Goal: Navigation & Orientation: Find specific page/section

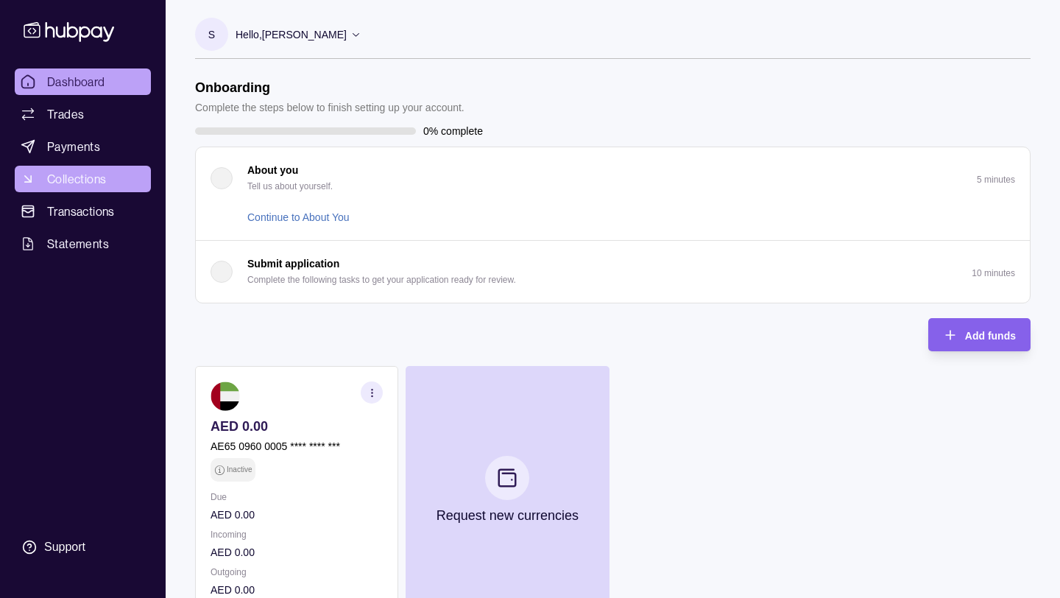
click at [85, 179] on span "Collections" at bounding box center [76, 179] width 59 height 18
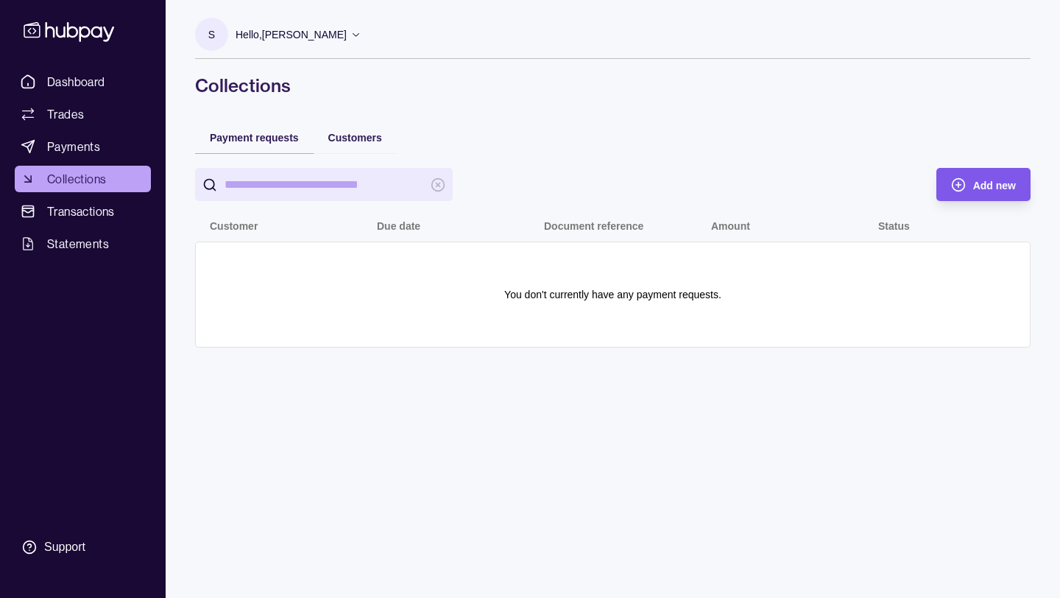
click at [967, 183] on div "Add new" at bounding box center [972, 184] width 87 height 33
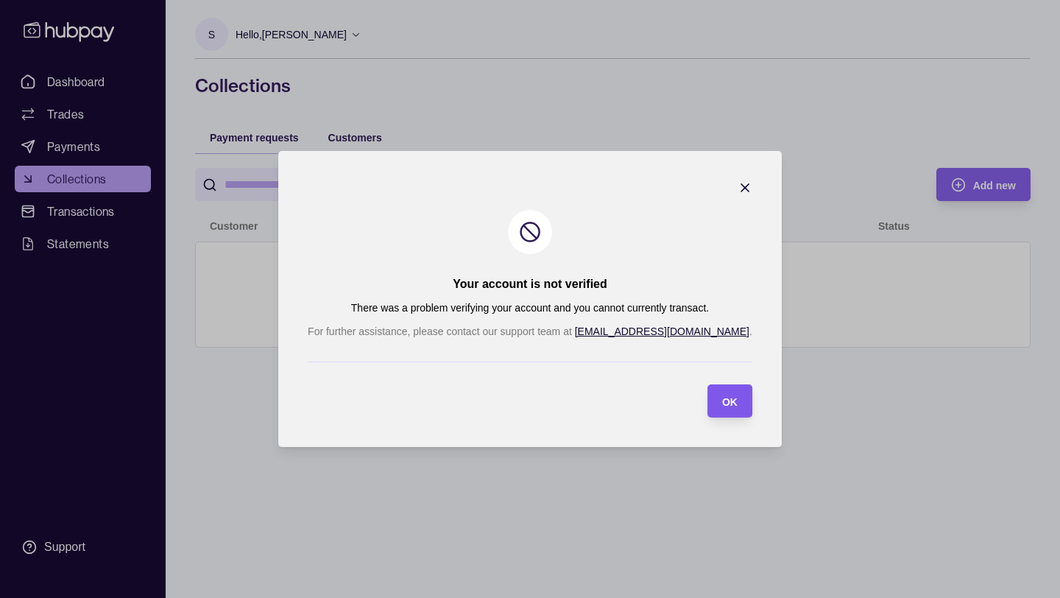
click at [722, 401] on span "OK" at bounding box center [729, 402] width 15 height 12
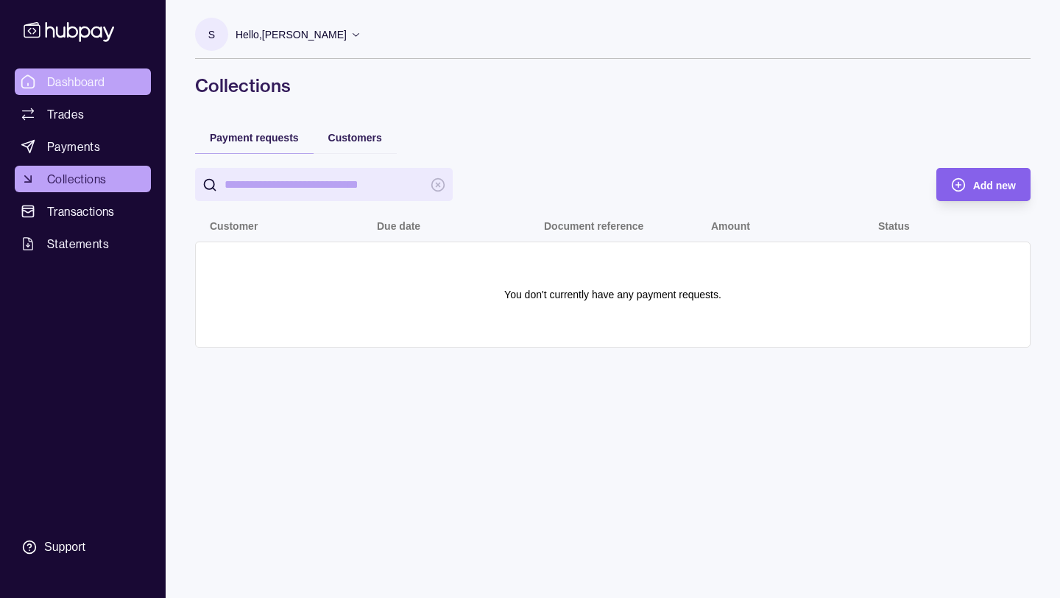
click at [44, 94] on link "Dashboard" at bounding box center [83, 81] width 136 height 27
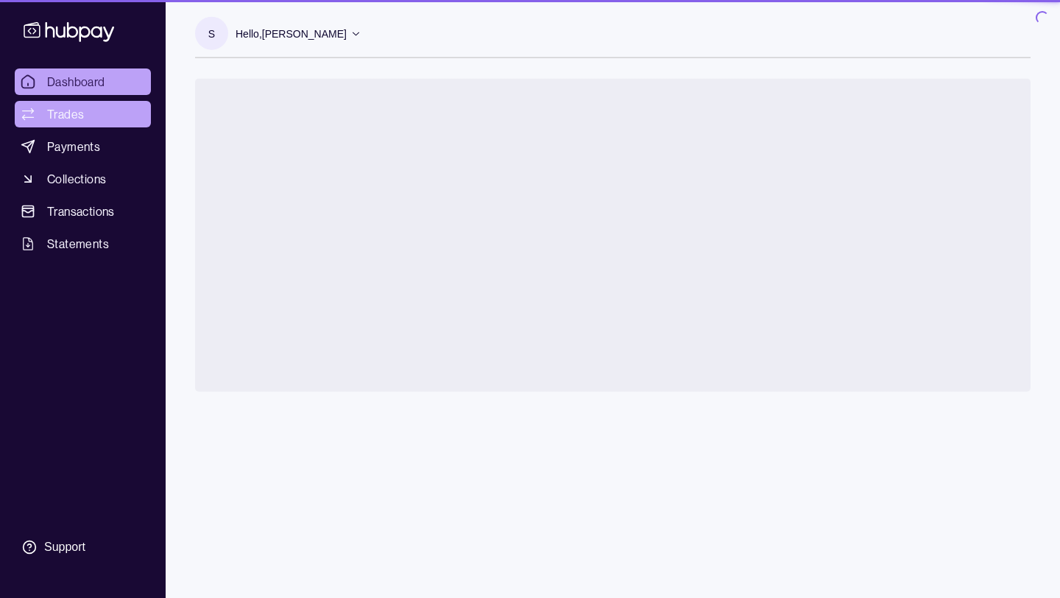
click at [108, 113] on link "Trades" at bounding box center [83, 114] width 136 height 27
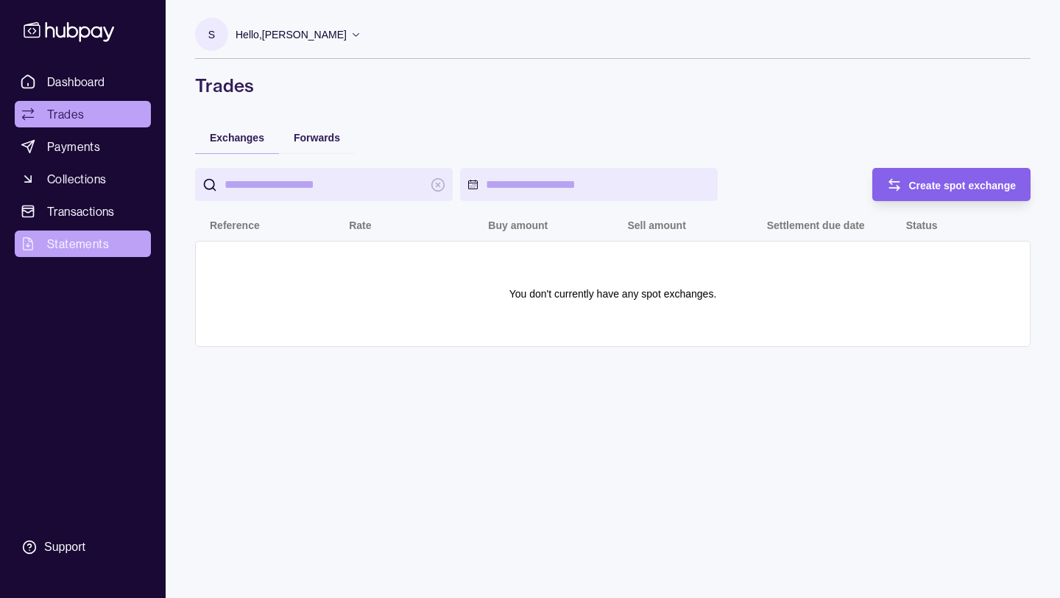
click at [99, 241] on span "Statements" at bounding box center [78, 244] width 62 height 18
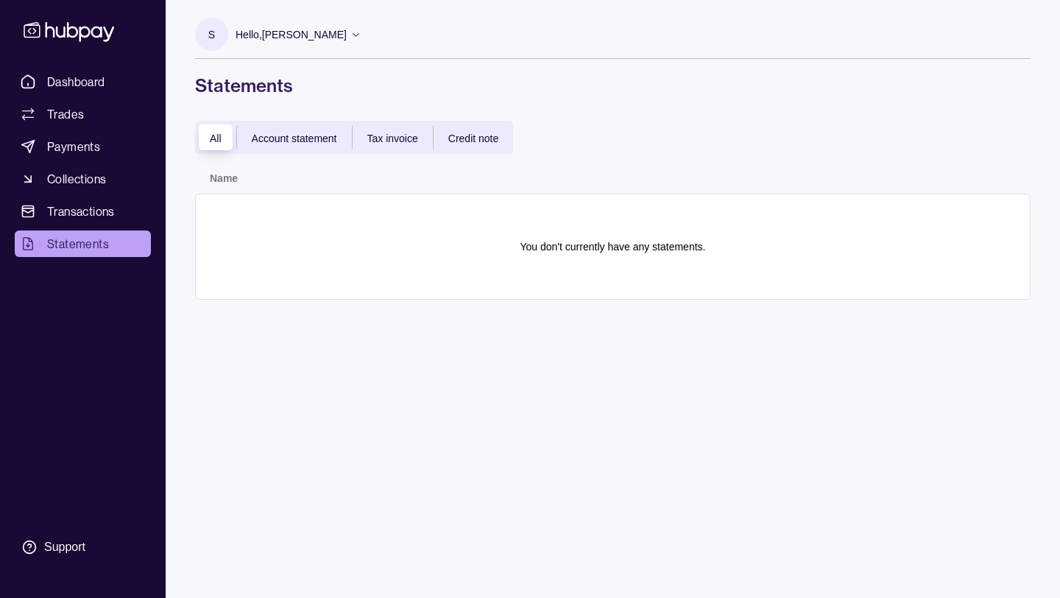
click at [298, 146] on div "Account statement" at bounding box center [294, 138] width 115 height 18
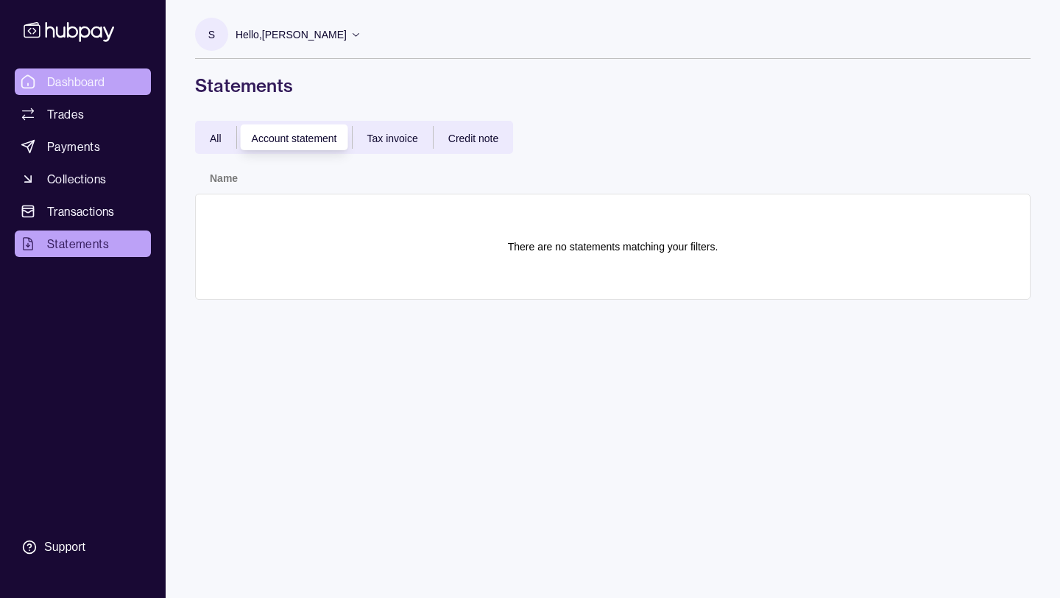
click at [104, 85] on span "Dashboard" at bounding box center [76, 82] width 58 height 18
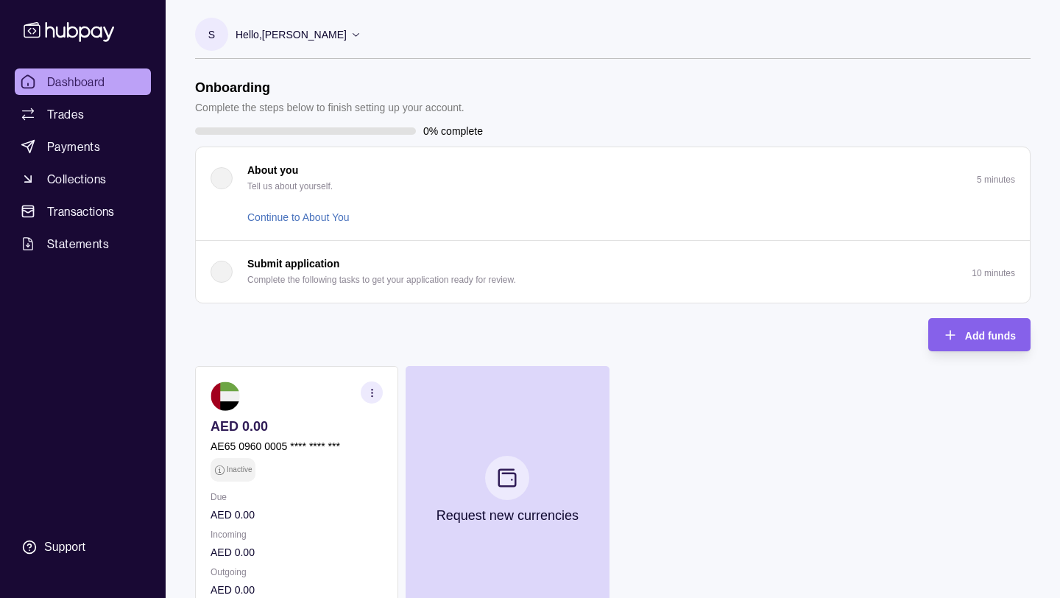
click at [368, 388] on icon "button" at bounding box center [372, 392] width 11 height 11
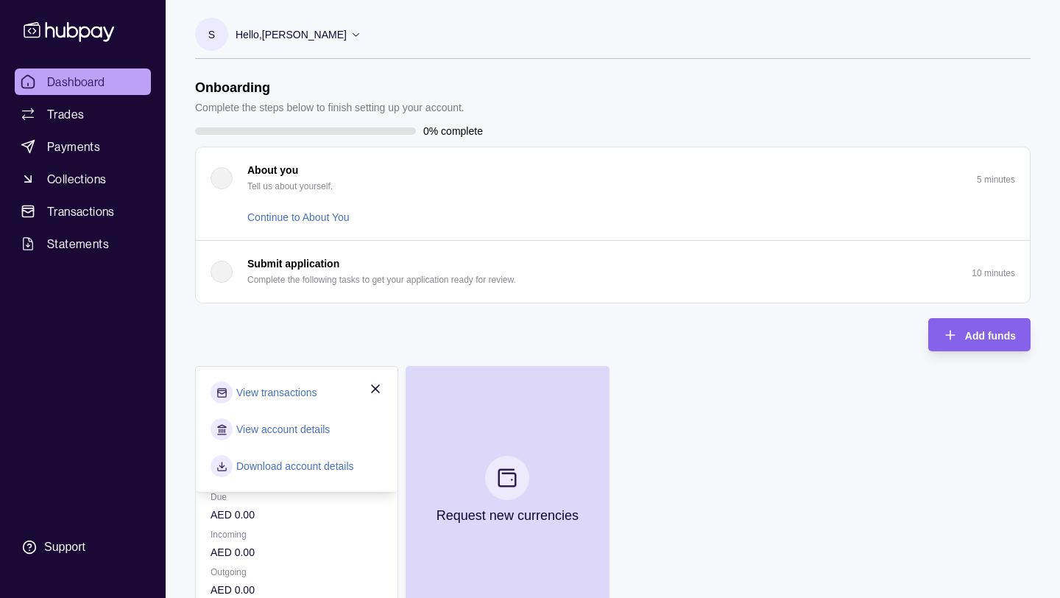
click at [321, 432] on link "View account details" at bounding box center [283, 429] width 94 height 16
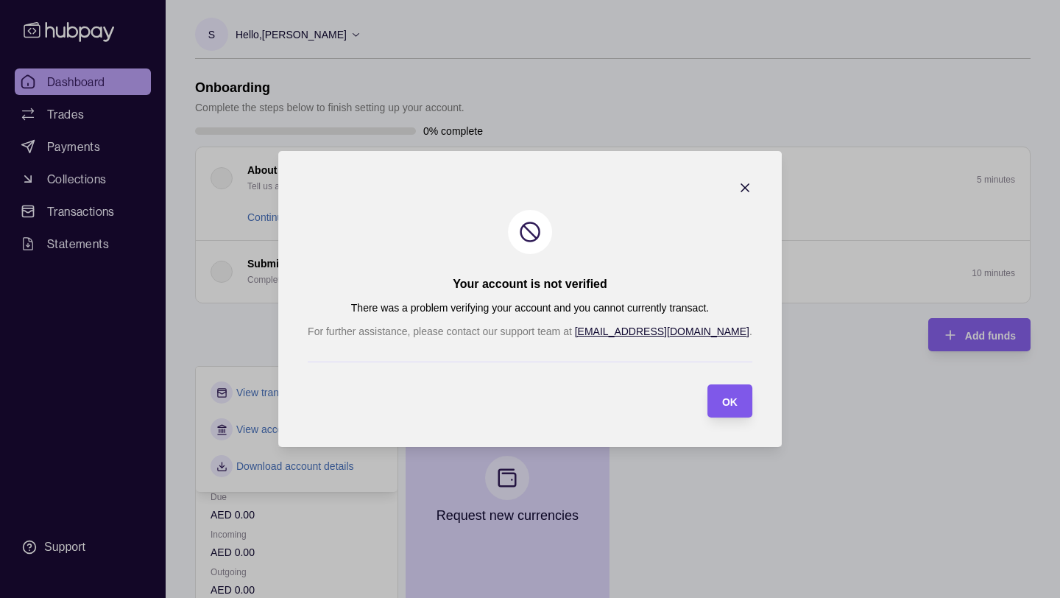
click at [700, 404] on div "OK" at bounding box center [719, 400] width 38 height 33
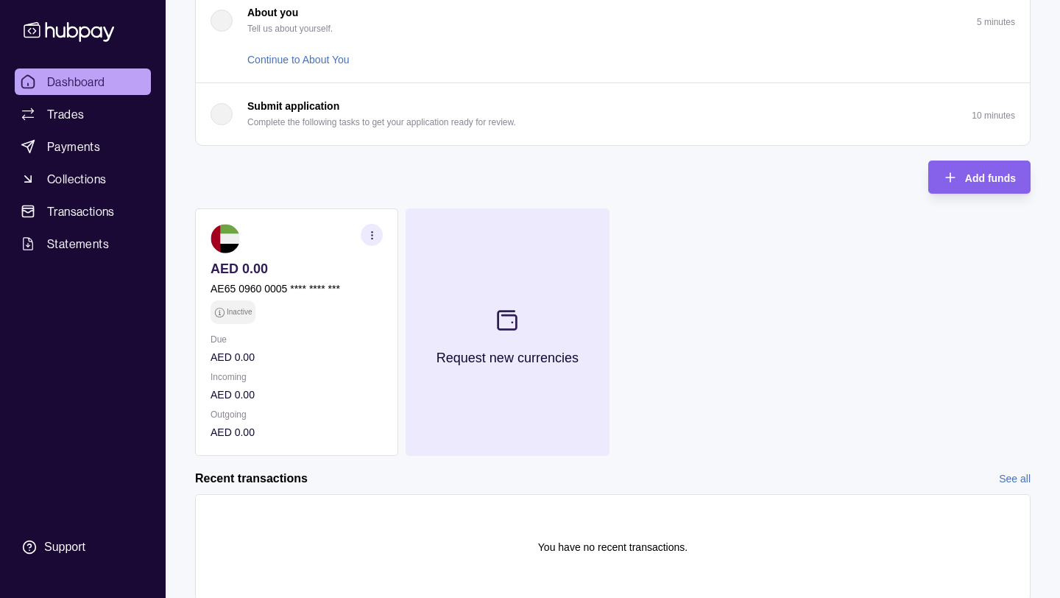
scroll to position [207, 0]
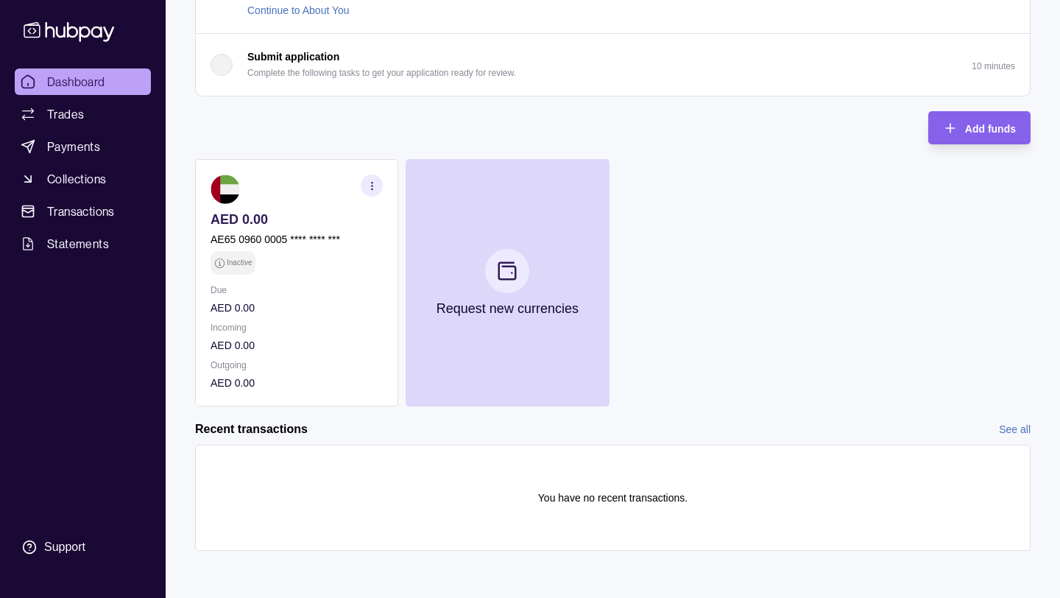
click at [373, 183] on icon "button" at bounding box center [372, 185] width 11 height 11
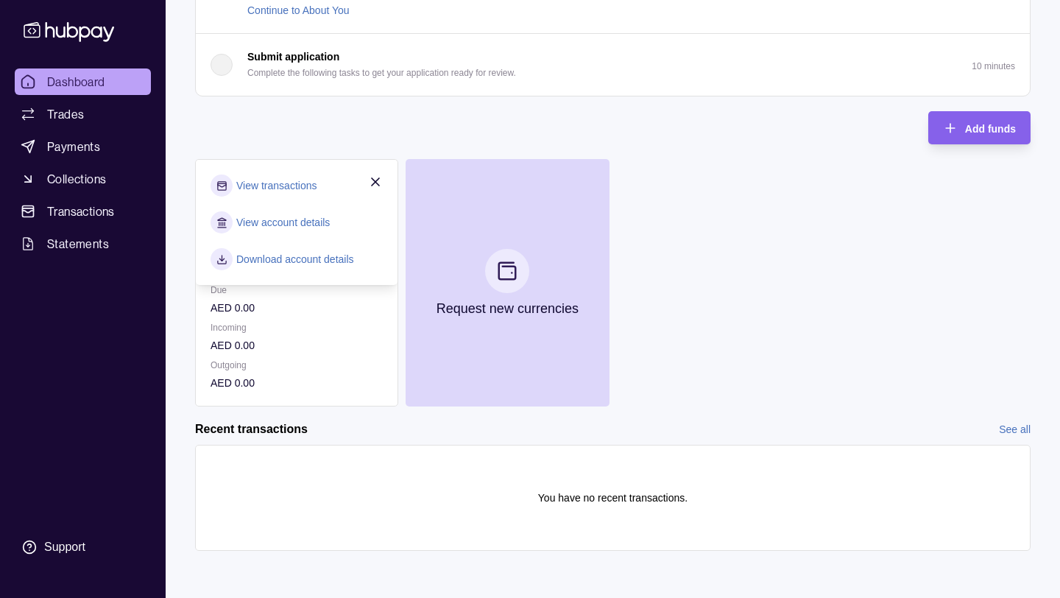
click at [320, 219] on link "View account details" at bounding box center [283, 222] width 94 height 16
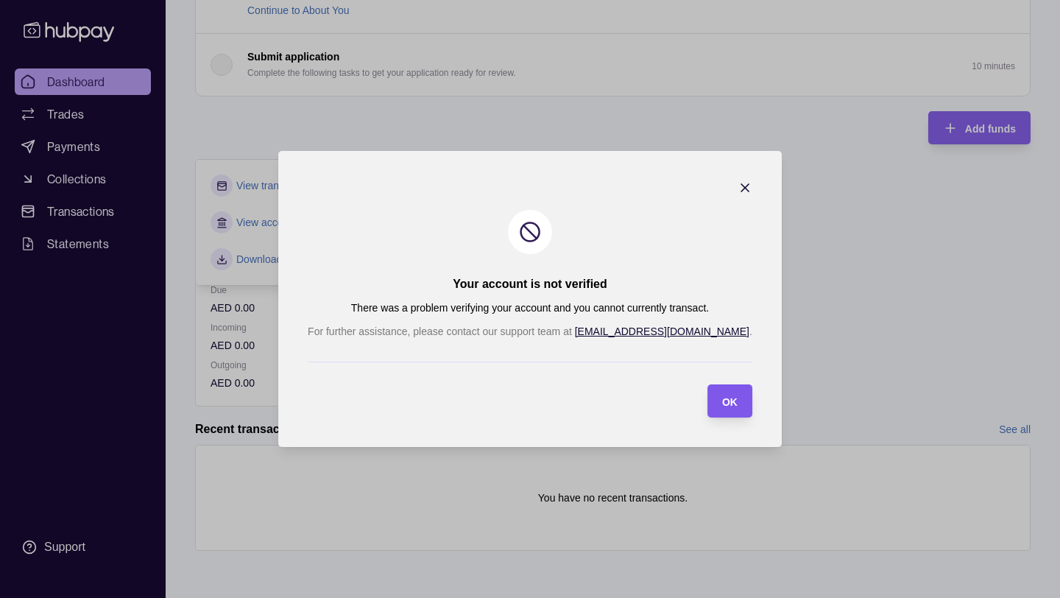
click at [722, 406] on span "OK" at bounding box center [729, 402] width 15 height 12
